Goal: Information Seeking & Learning: Learn about a topic

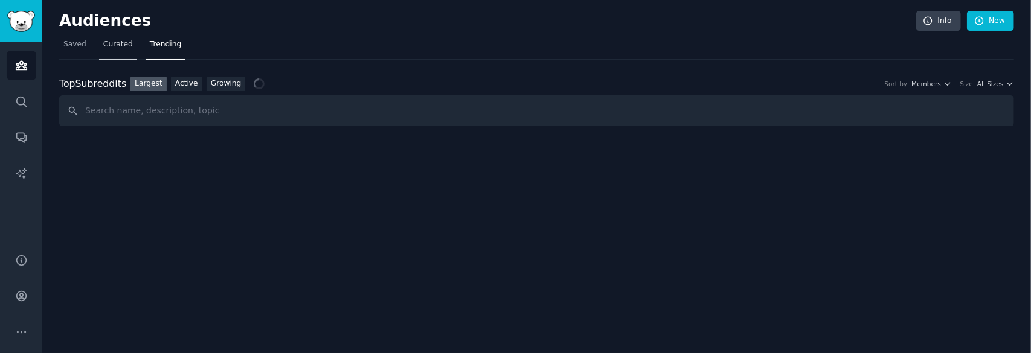
click at [109, 49] on span "Curated" at bounding box center [118, 44] width 30 height 11
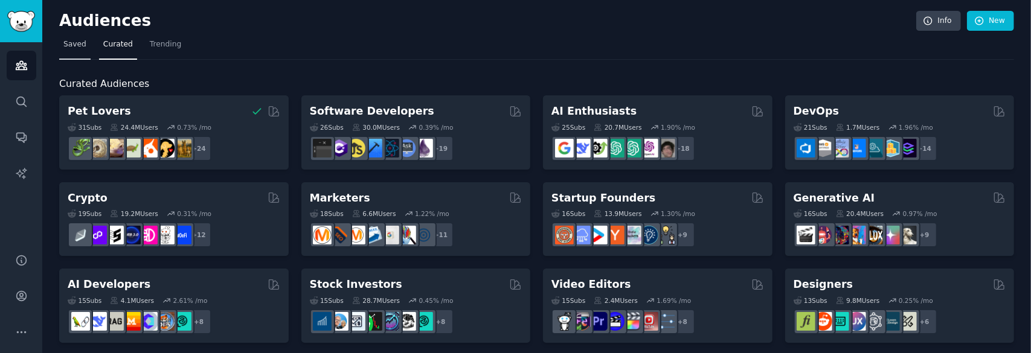
click at [61, 41] on link "Saved" at bounding box center [74, 47] width 31 height 25
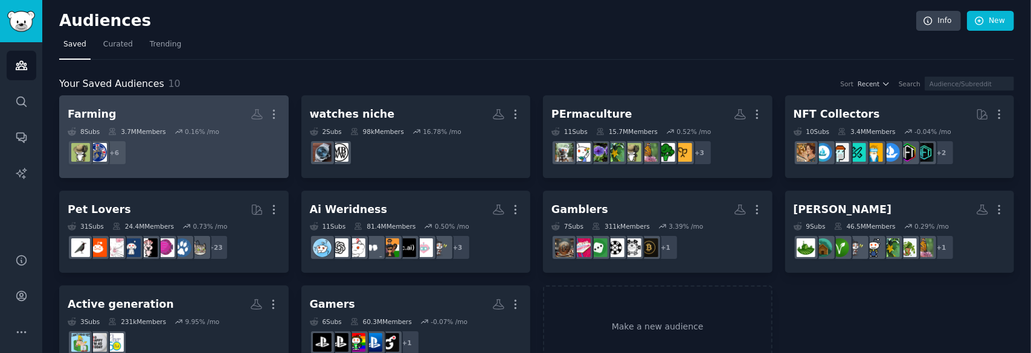
click at [178, 112] on h2 "Farming More" at bounding box center [174, 114] width 213 height 21
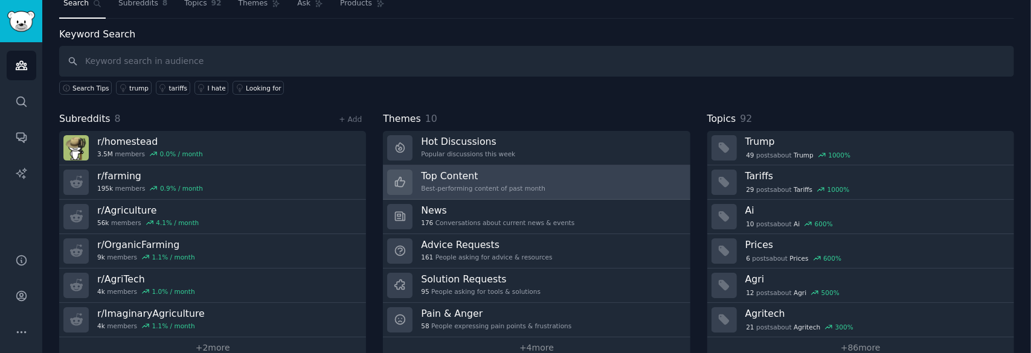
scroll to position [60, 0]
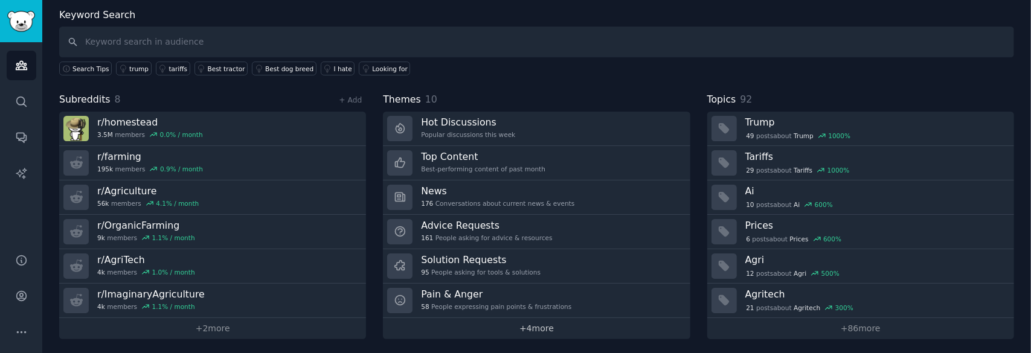
click at [548, 327] on link "+ 4 more" at bounding box center [536, 328] width 307 height 21
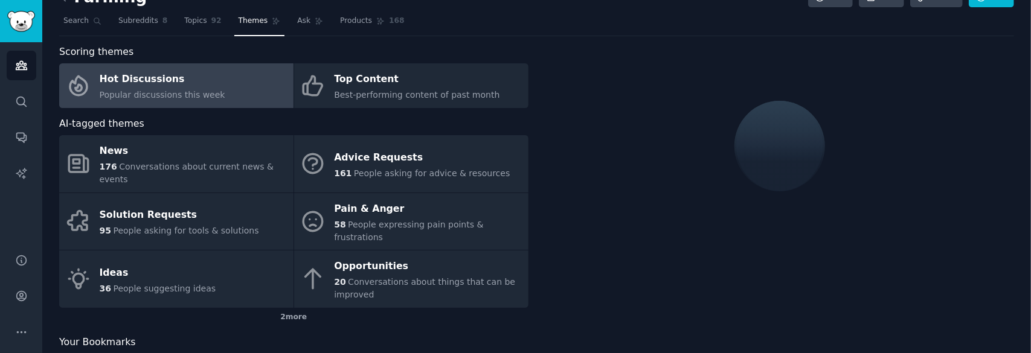
scroll to position [34, 0]
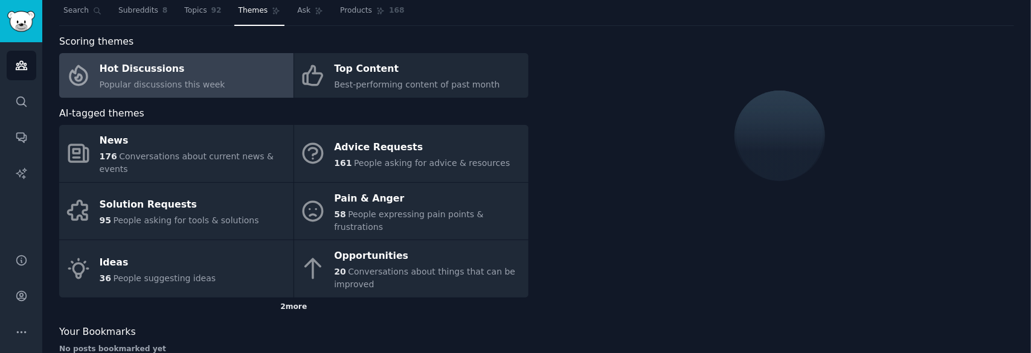
click at [278, 298] on div "2 more" at bounding box center [293, 307] width 469 height 19
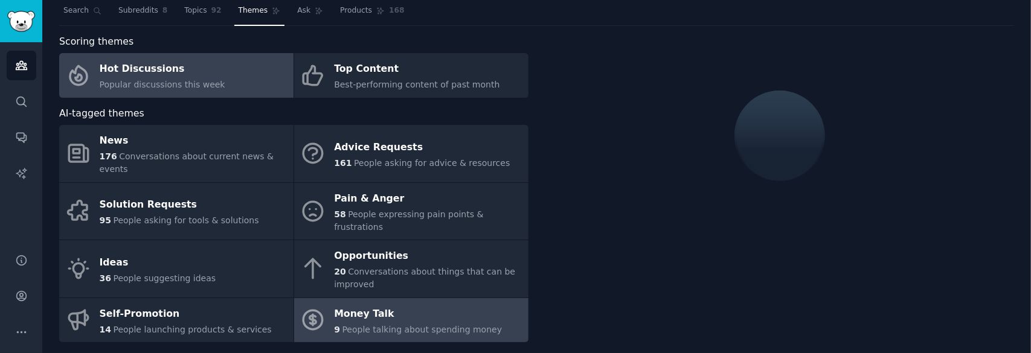
scroll to position [60, 0]
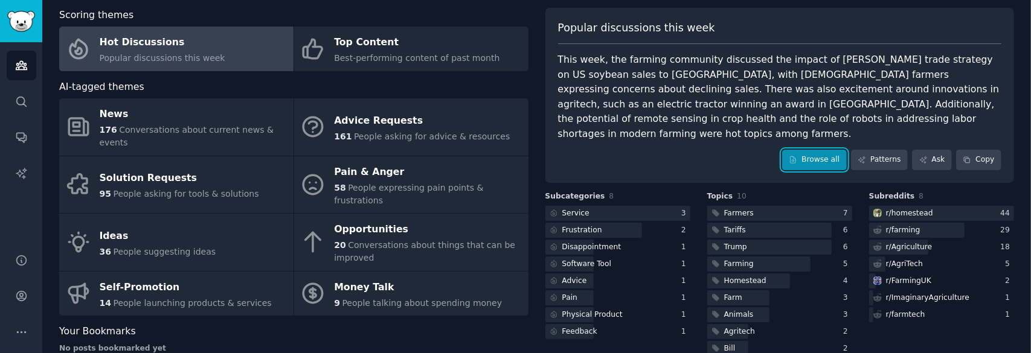
click at [816, 150] on link "Browse all" at bounding box center [814, 160] width 65 height 21
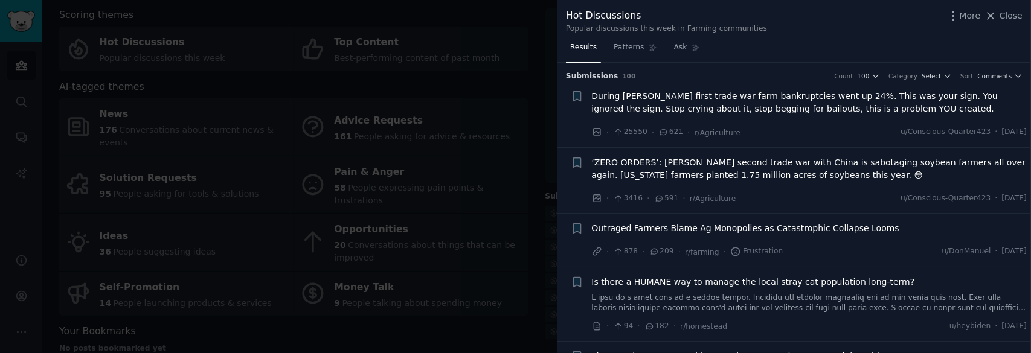
click at [263, 309] on div at bounding box center [515, 176] width 1031 height 353
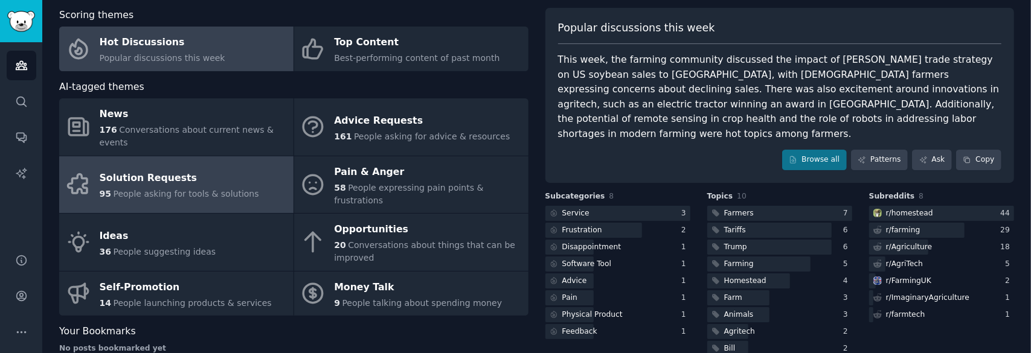
click at [211, 189] on span "People asking for tools & solutions" at bounding box center [185, 194] width 145 height 10
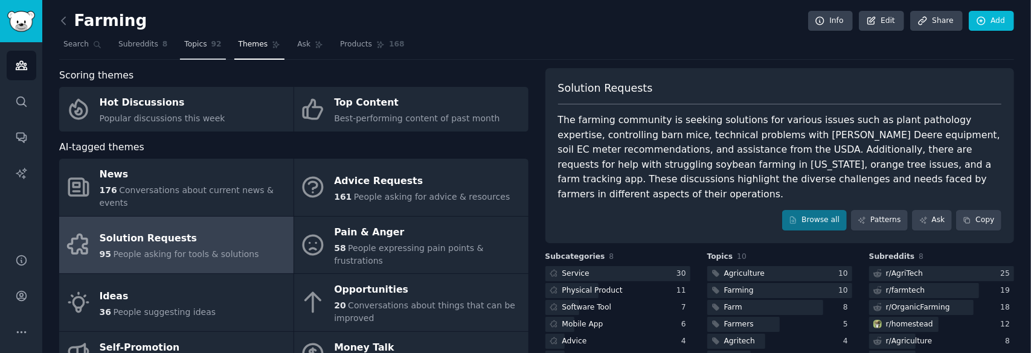
click at [190, 36] on link "Topics 92" at bounding box center [202, 47] width 45 height 25
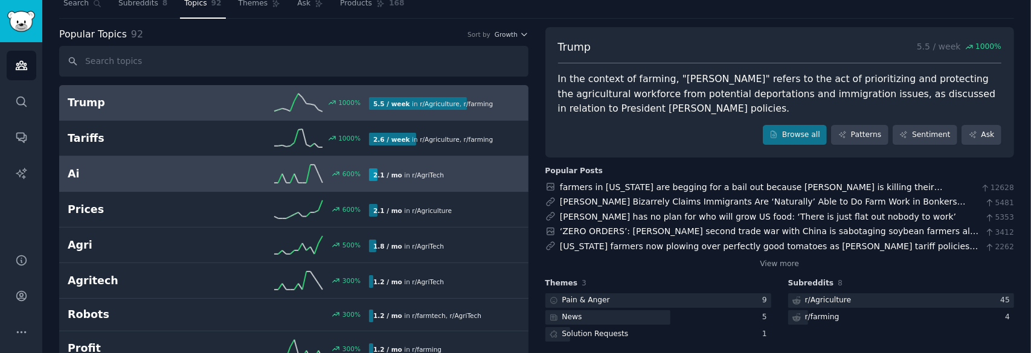
scroll to position [60, 0]
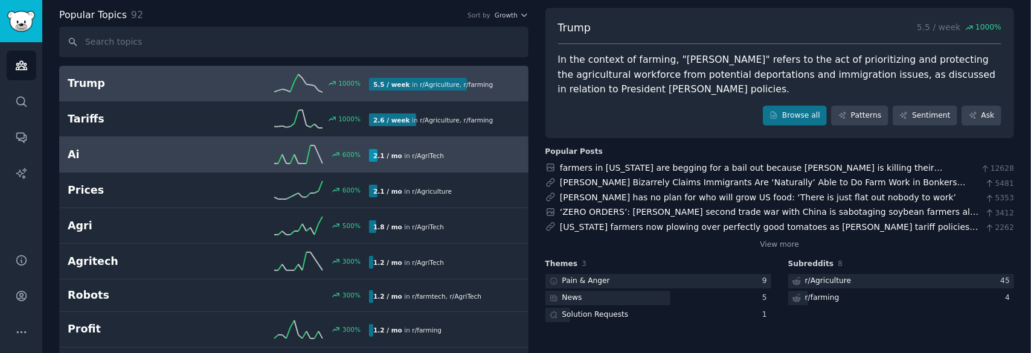
click at [145, 138] on link "Ai 600 % 2.1 / mo in r/ AgriTech" at bounding box center [293, 155] width 469 height 36
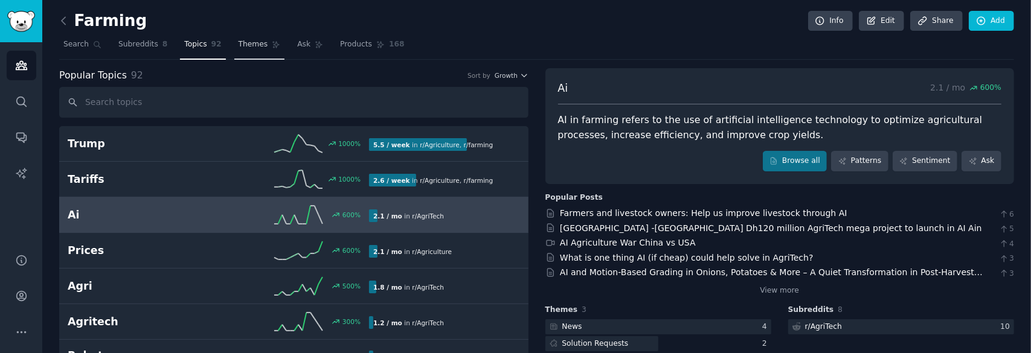
click at [245, 43] on span "Themes" at bounding box center [253, 44] width 30 height 11
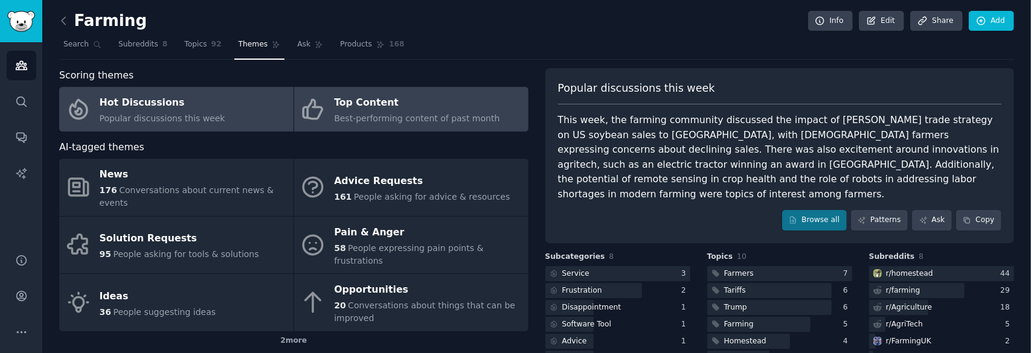
click at [475, 117] on span "Best-performing content of past month" at bounding box center [416, 119] width 165 height 10
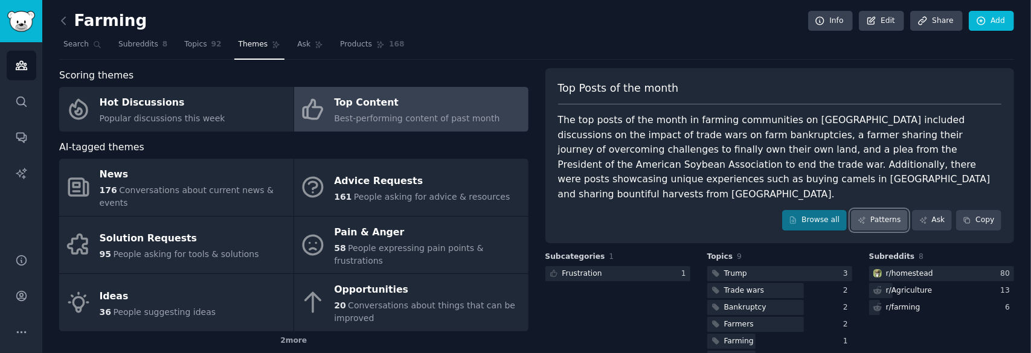
click at [892, 210] on link "Patterns" at bounding box center [879, 220] width 57 height 21
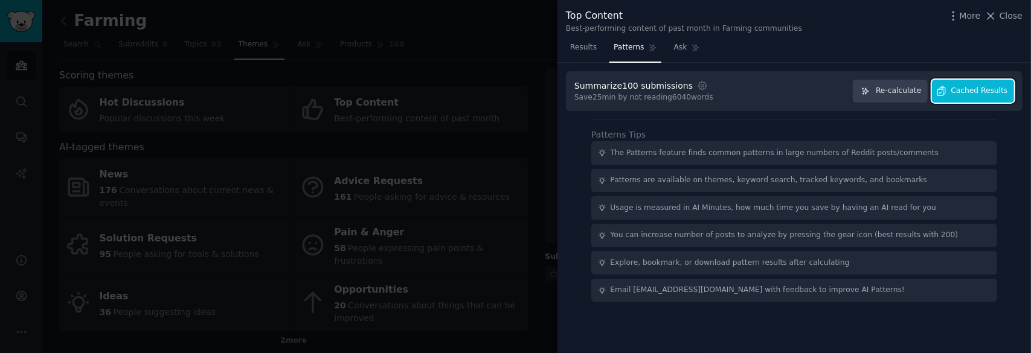
click at [966, 96] on button "Cached Results" at bounding box center [973, 92] width 82 height 24
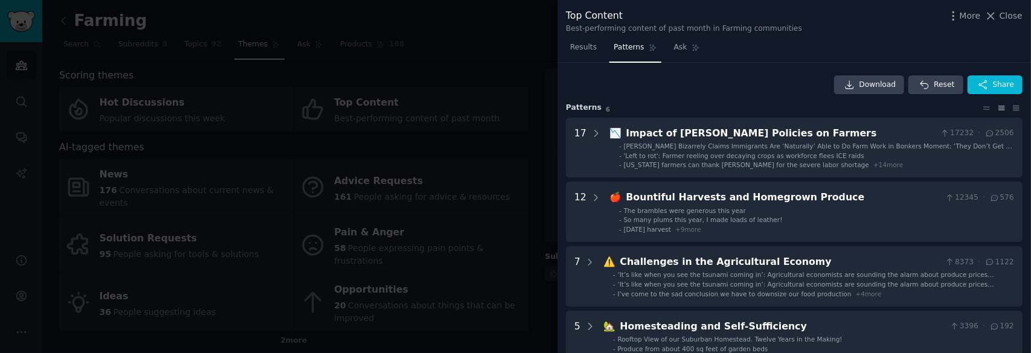
click at [504, 49] on div at bounding box center [515, 176] width 1031 height 353
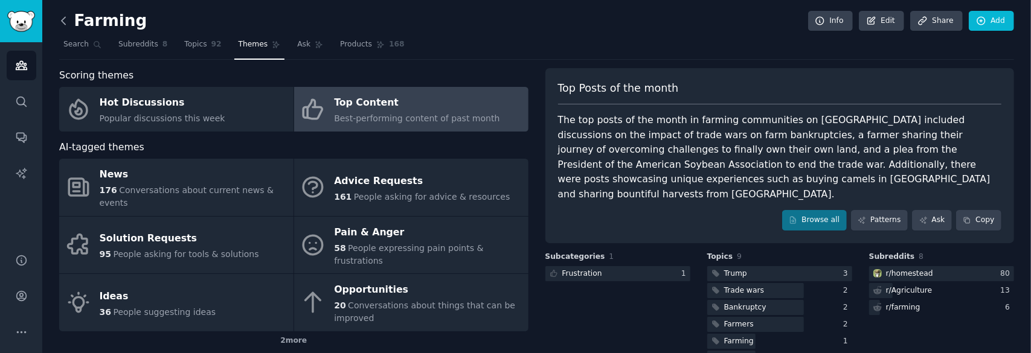
click at [63, 25] on icon at bounding box center [63, 20] width 13 height 13
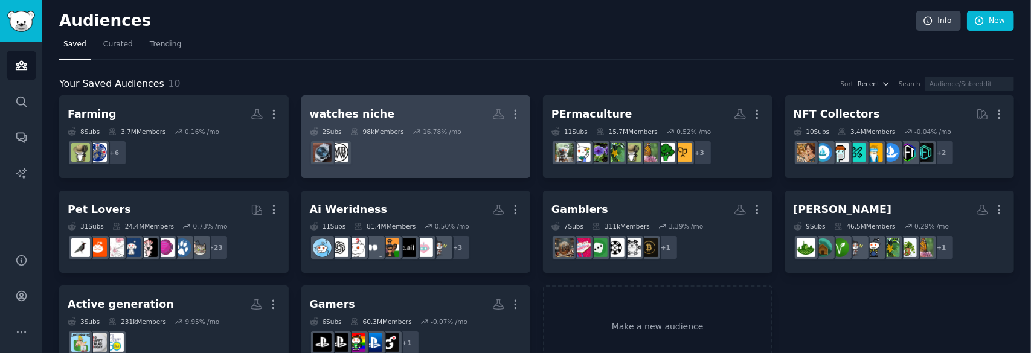
click at [454, 113] on h2 "watches niche More" at bounding box center [416, 114] width 213 height 21
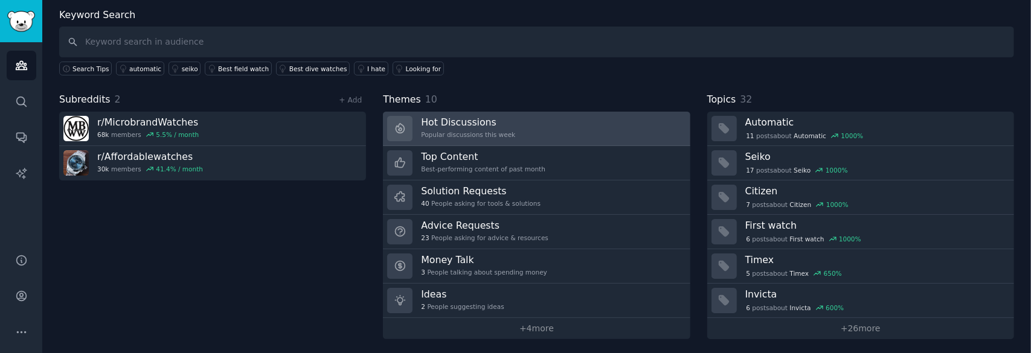
click at [577, 126] on link "Hot Discussions Popular discussions this week" at bounding box center [536, 129] width 307 height 34
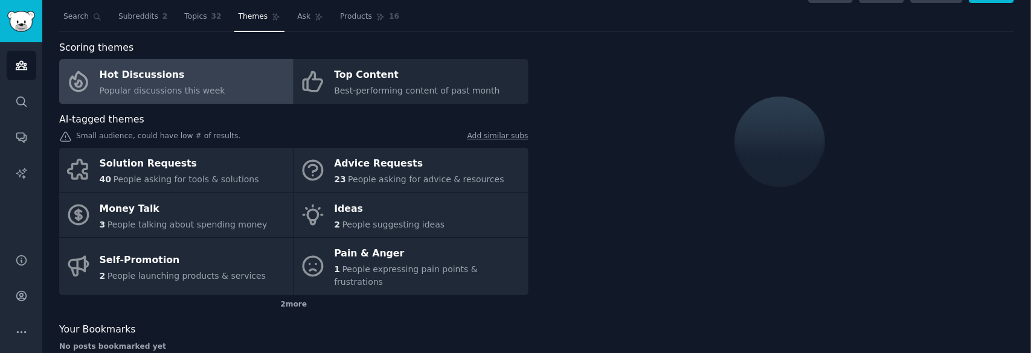
scroll to position [39, 0]
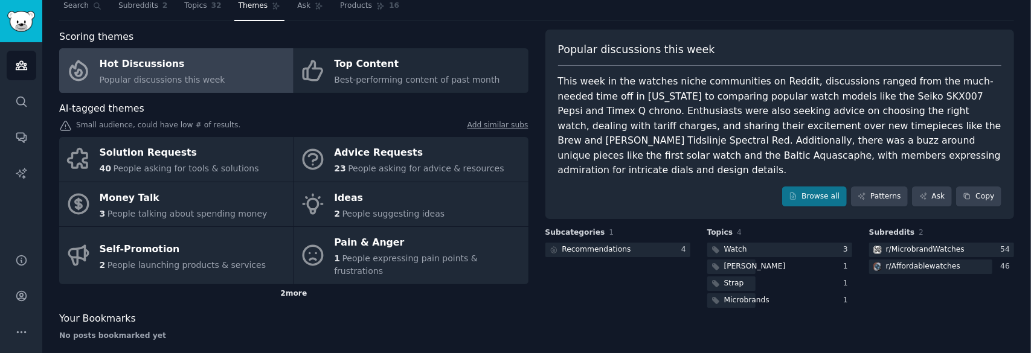
click at [290, 284] on div "2 more" at bounding box center [293, 293] width 469 height 19
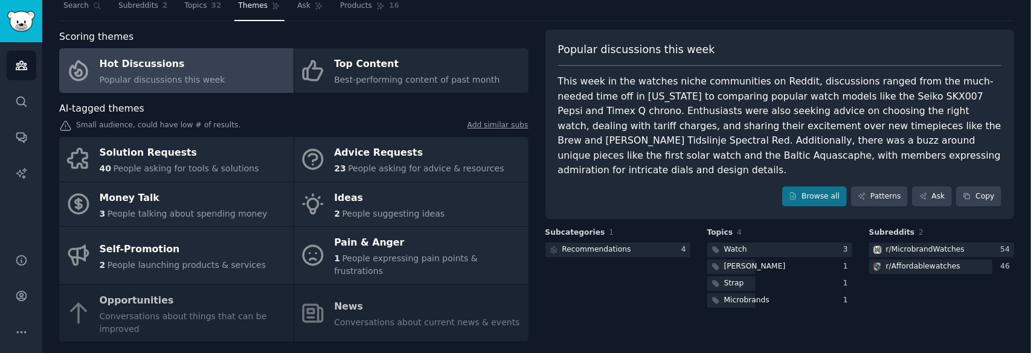
scroll to position [60, 0]
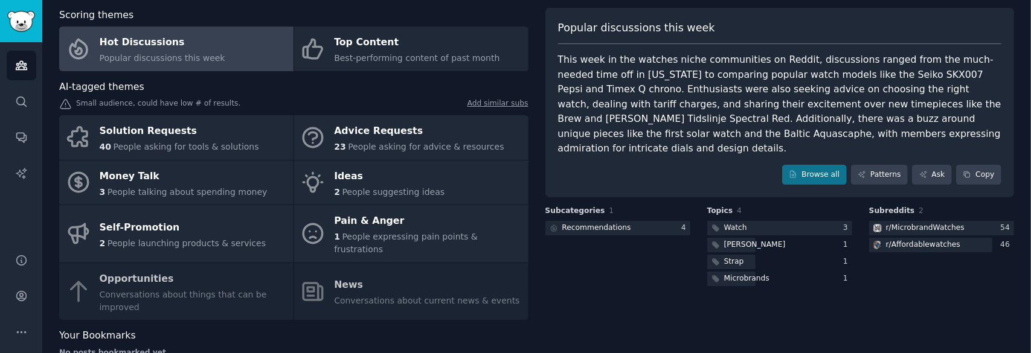
click at [203, 276] on div "Solution Requests 40 People asking for tools & solutions Advice Requests 23 Peo…" at bounding box center [293, 217] width 469 height 205
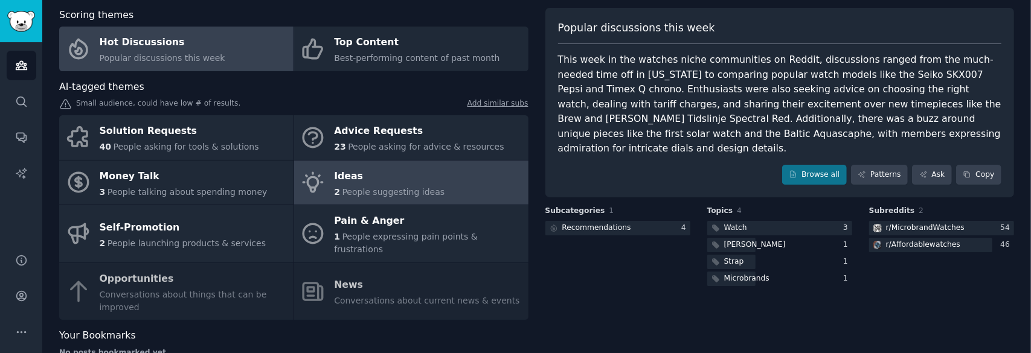
click at [397, 177] on div "Ideas" at bounding box center [389, 176] width 110 height 19
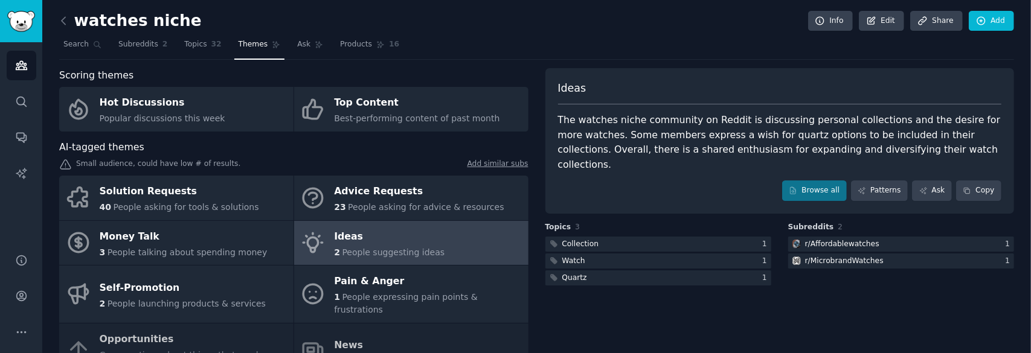
click at [77, 17] on h2 "watches niche" at bounding box center [130, 20] width 142 height 19
click at [62, 23] on icon at bounding box center [63, 20] width 13 height 13
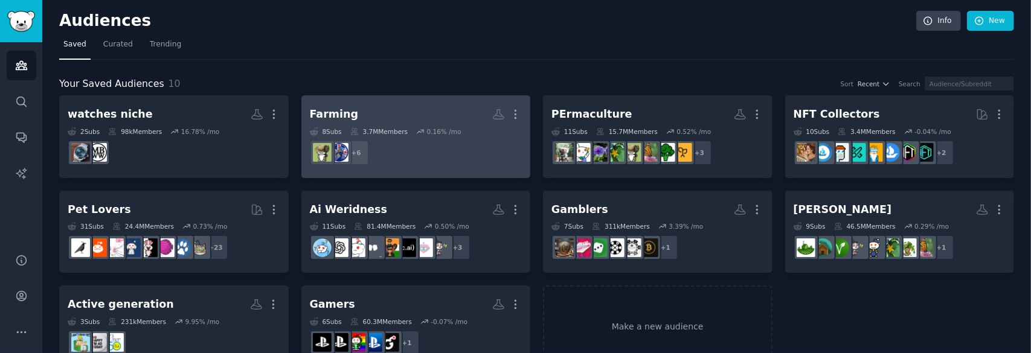
click at [449, 117] on h2 "Farming More" at bounding box center [416, 114] width 213 height 21
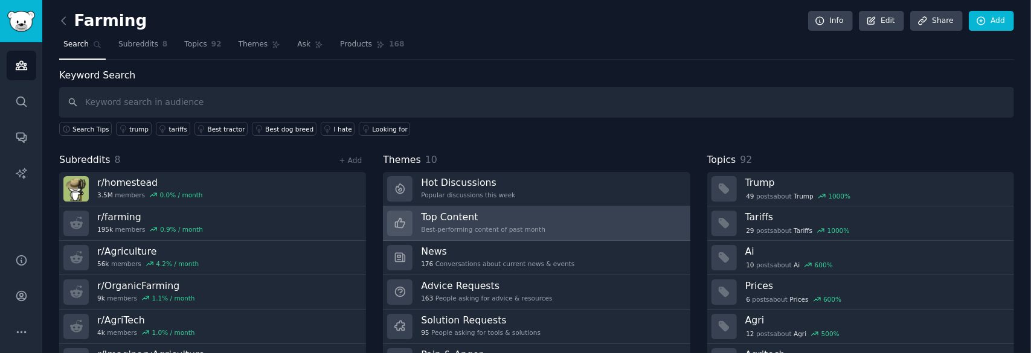
click at [549, 216] on link "Top Content Best-performing content of past month" at bounding box center [536, 223] width 307 height 34
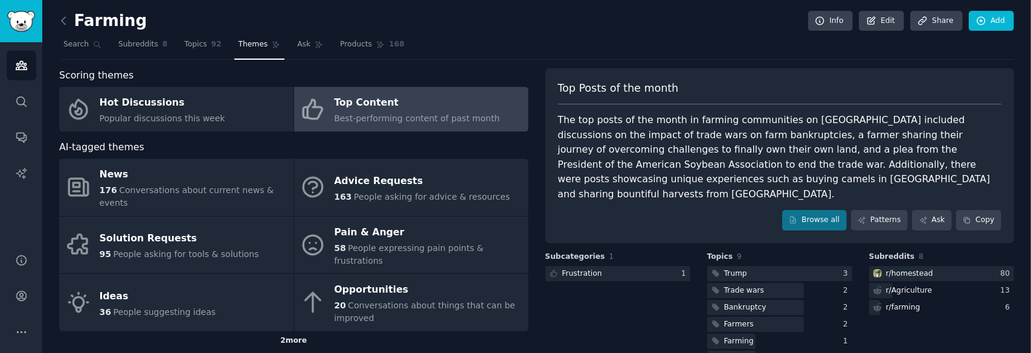
click at [294, 331] on div "2 more" at bounding box center [293, 340] width 469 height 19
